Goal: Task Accomplishment & Management: Use online tool/utility

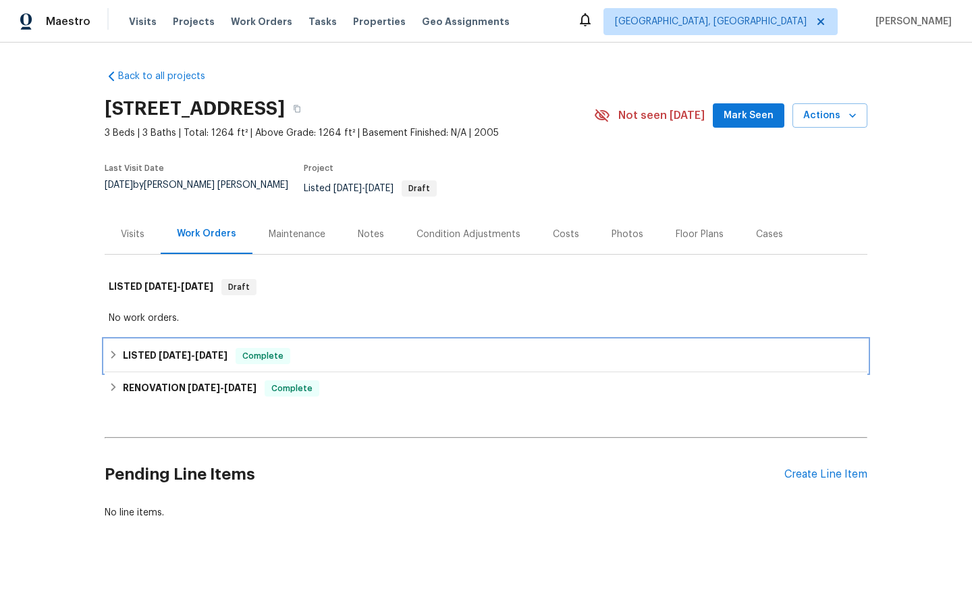
click at [271, 349] on span "Complete" at bounding box center [263, 356] width 52 height 14
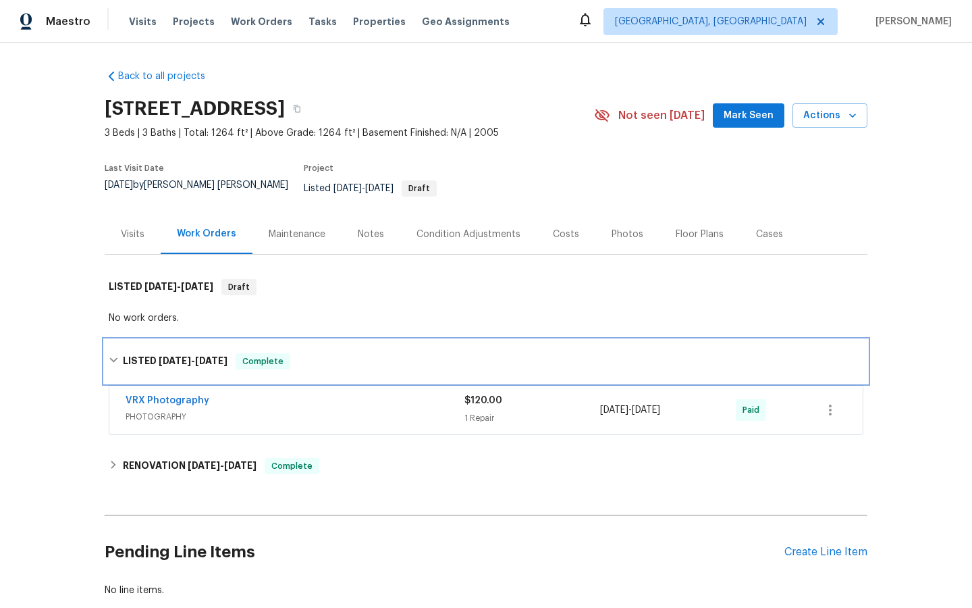
scroll to position [72, 0]
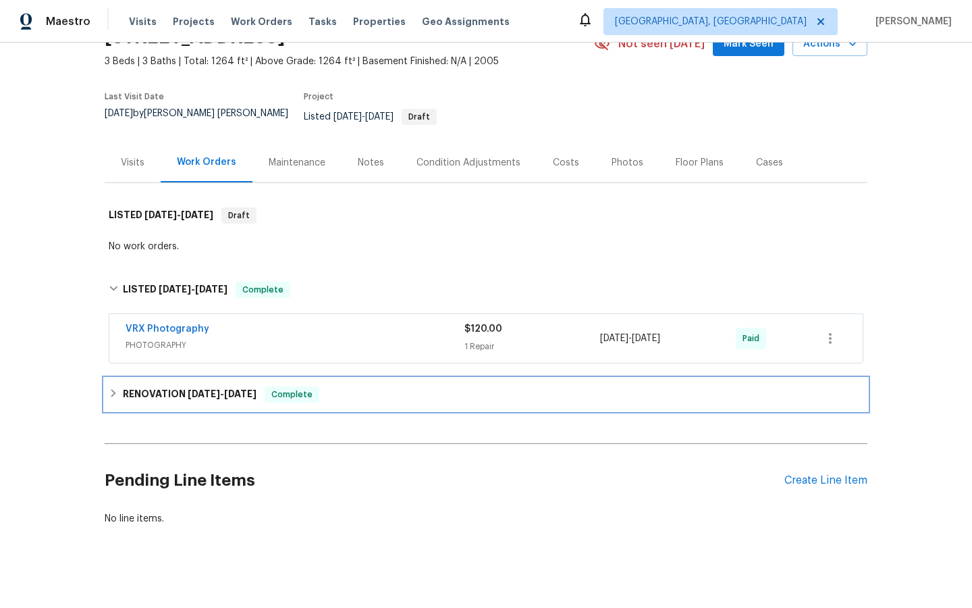
click at [283, 387] on span "Complete" at bounding box center [292, 394] width 52 height 14
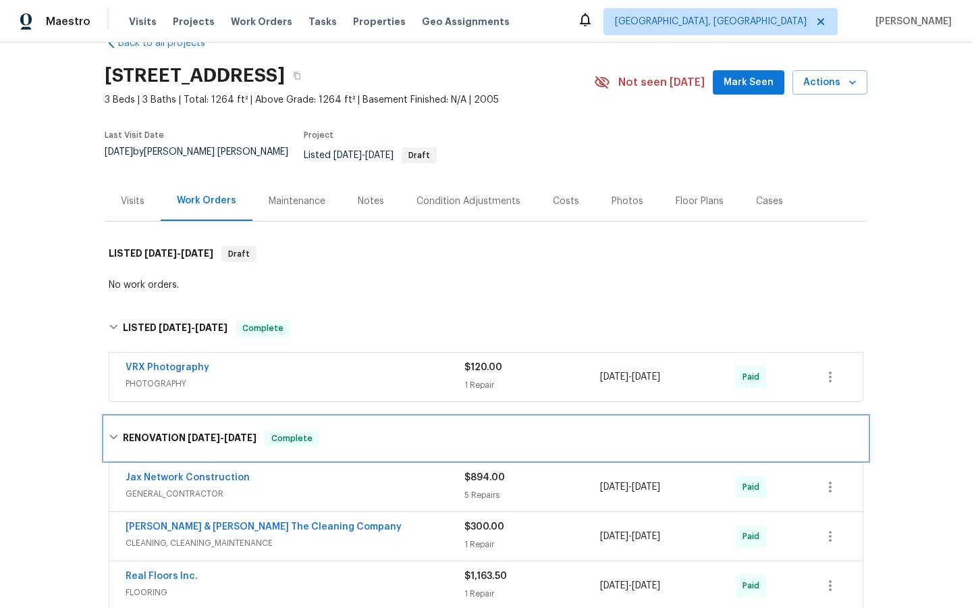
scroll to position [0, 0]
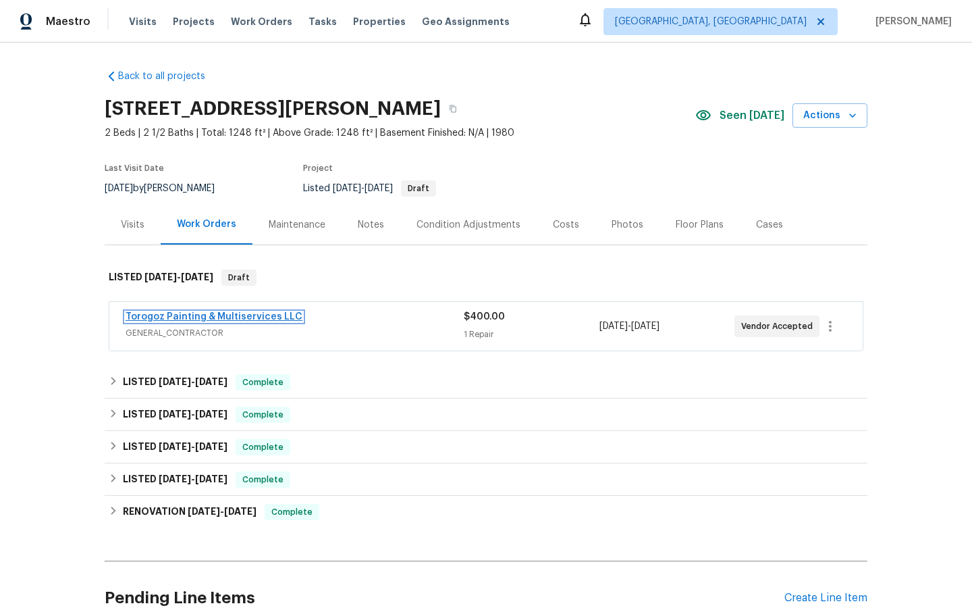
click at [250, 315] on link "Torogoz Painting & Multiservices LLC" at bounding box center [214, 316] width 177 height 9
